Goal: Information Seeking & Learning: Check status

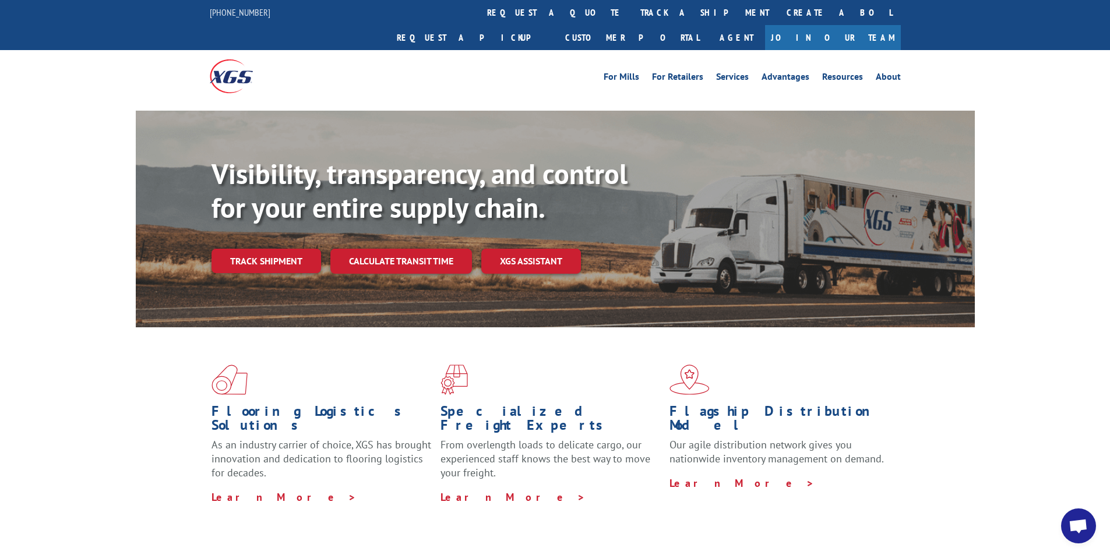
click at [253, 249] on link "Track shipment" at bounding box center [266, 261] width 110 height 24
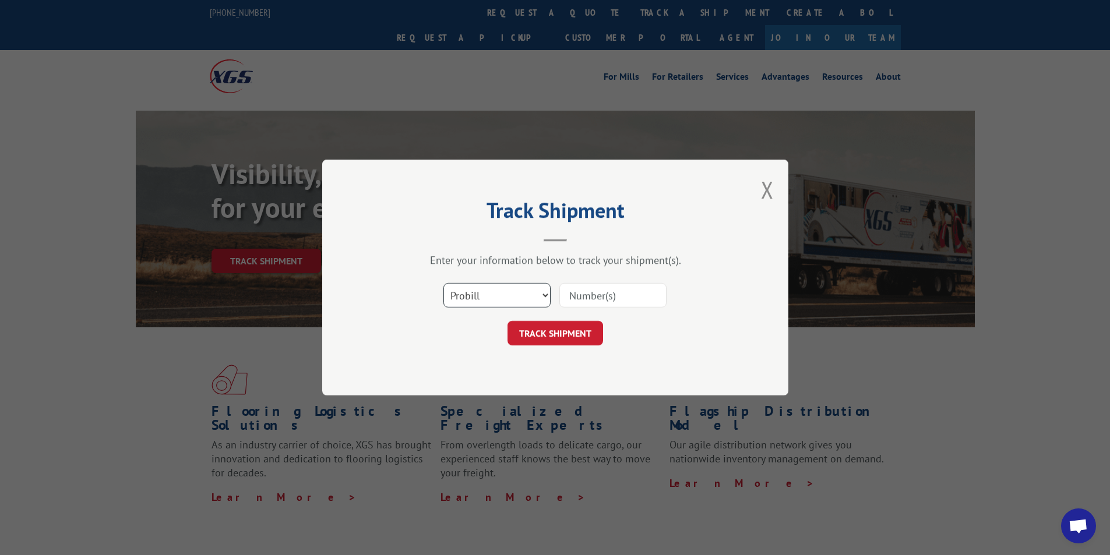
click at [513, 296] on select "Select category... Probill BOL PO" at bounding box center [496, 295] width 107 height 24
select select "bol"
click at [443, 283] on select "Select category... Probill BOL PO" at bounding box center [496, 295] width 107 height 24
paste input "3395308"
type input "3395308"
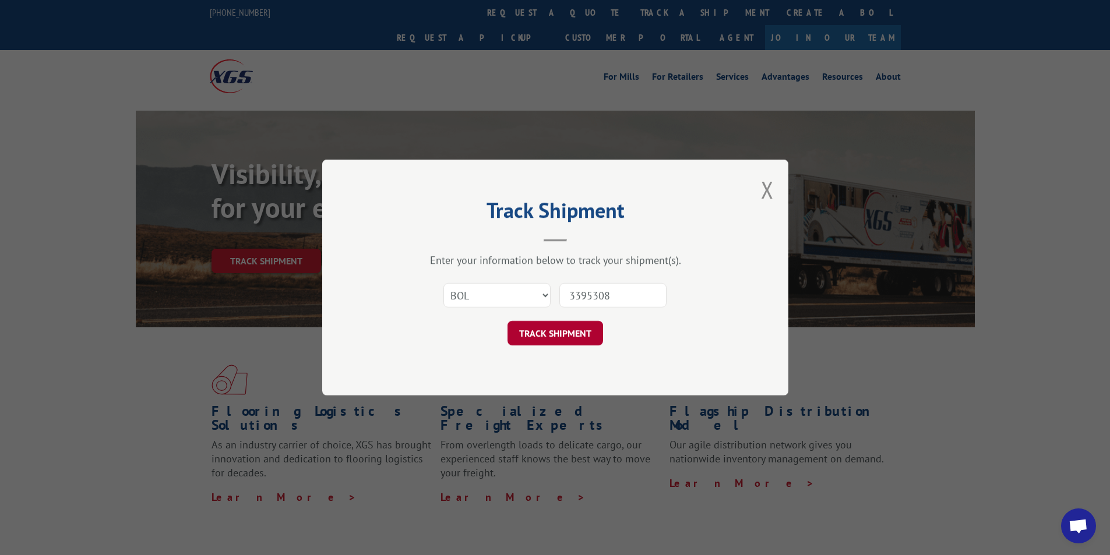
click at [562, 322] on button "TRACK SHIPMENT" at bounding box center [555, 333] width 96 height 24
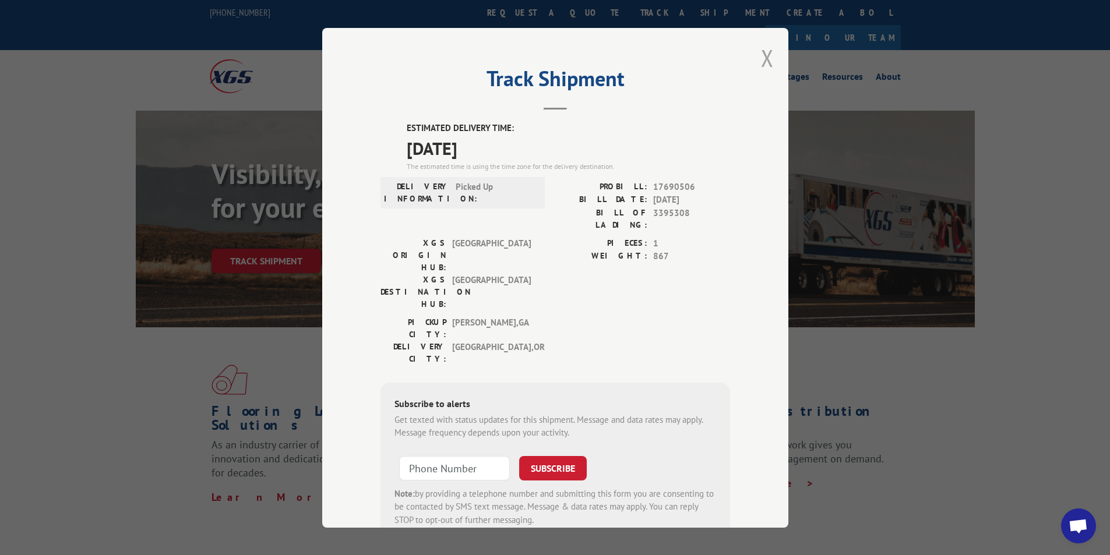
click at [763, 62] on button "Close modal" at bounding box center [767, 58] width 13 height 31
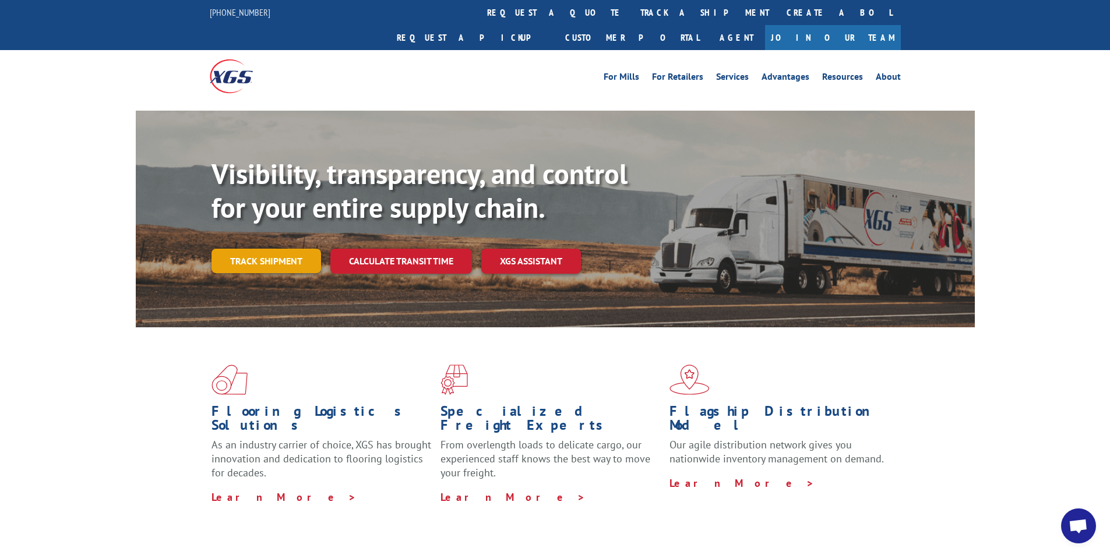
click at [277, 249] on link "Track shipment" at bounding box center [266, 261] width 110 height 24
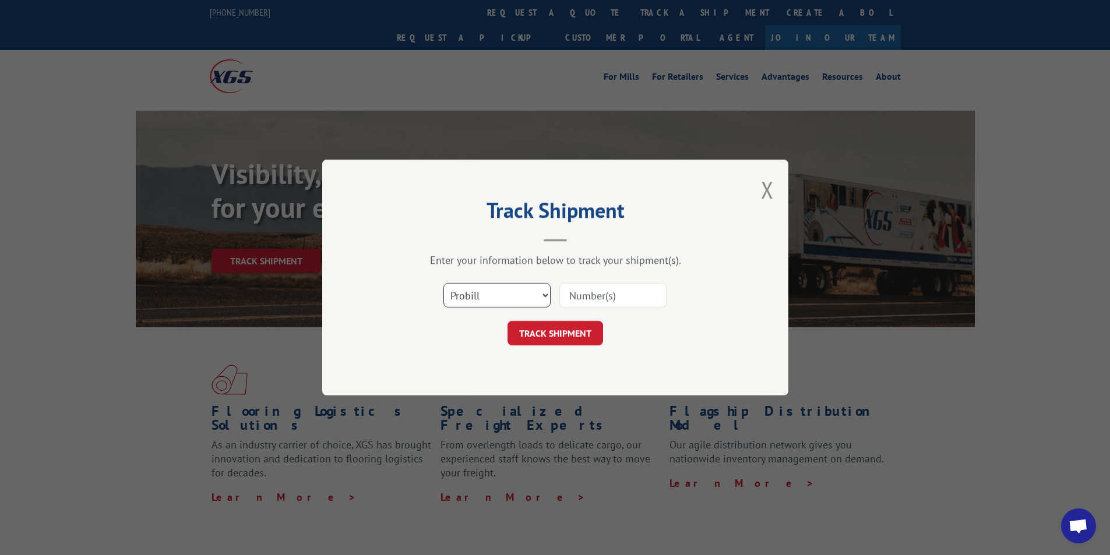
click at [486, 295] on select "Select category... Probill BOL PO" at bounding box center [496, 295] width 107 height 24
select select "bol"
click at [443, 283] on select "Select category... Probill BOL PO" at bounding box center [496, 295] width 107 height 24
paste input "3395309"
type input "3395309"
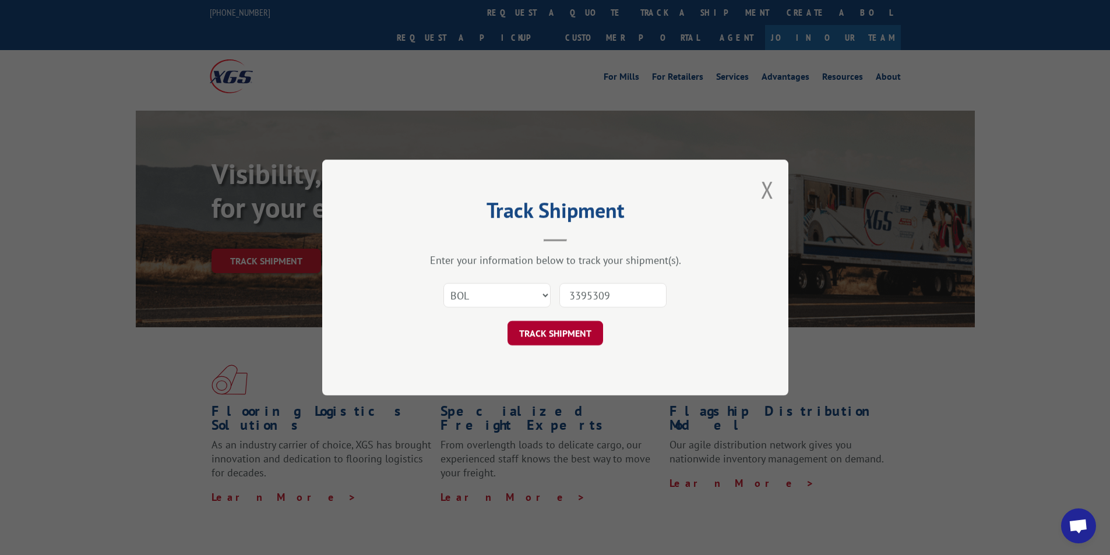
click at [567, 334] on button "TRACK SHIPMENT" at bounding box center [555, 333] width 96 height 24
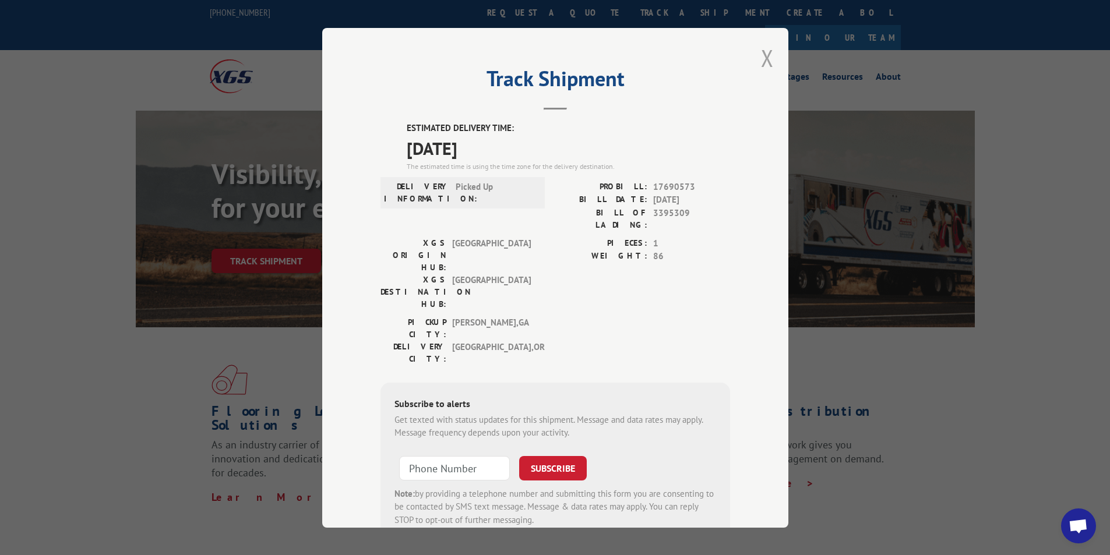
click at [762, 55] on button "Close modal" at bounding box center [767, 58] width 13 height 31
